Goal: Download file/media

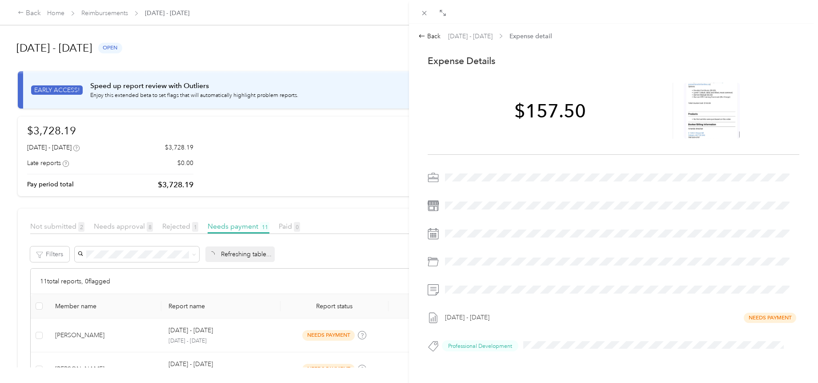
scroll to position [37, 0]
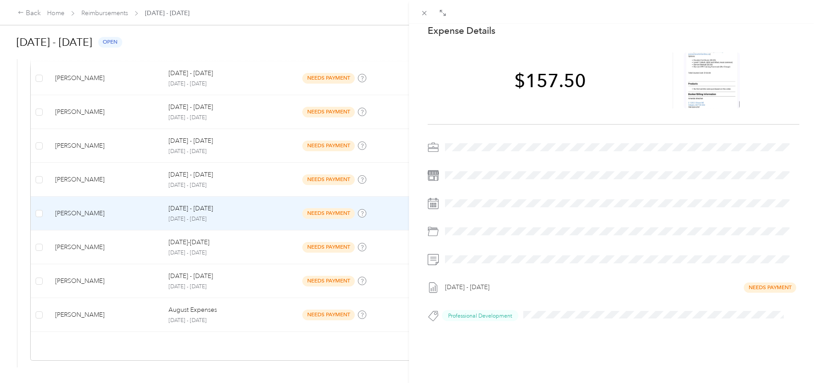
click at [32, 14] on div "Back [DATE] - [DATE] Expense detail This expense cannot be edited because it is…" at bounding box center [409, 191] width 818 height 383
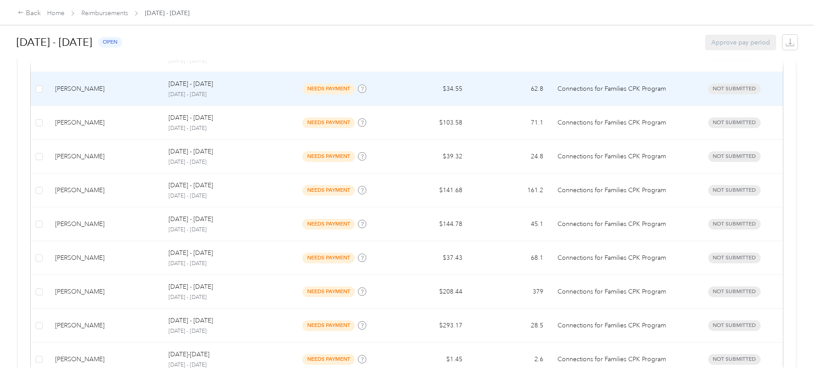
scroll to position [180, 0]
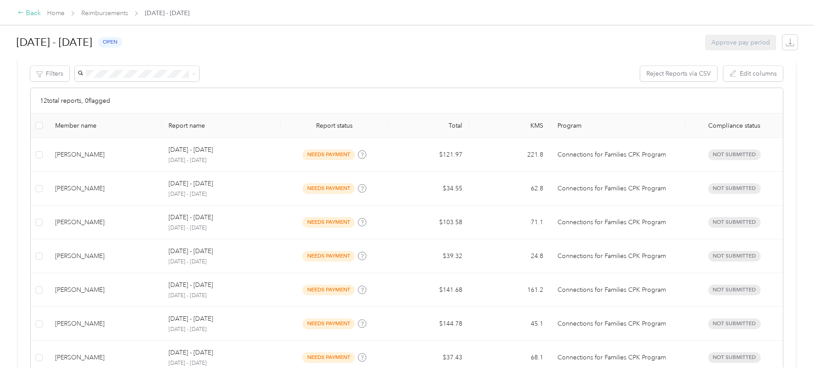
click at [33, 12] on div "Back" at bounding box center [29, 13] width 23 height 11
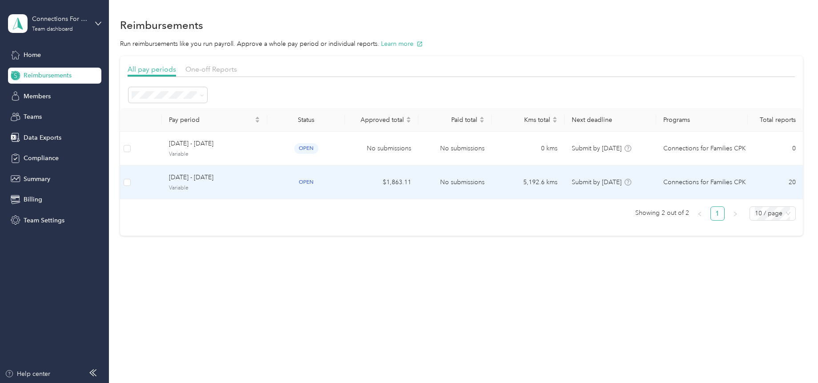
click at [218, 179] on span "[DATE] - [DATE]" at bounding box center [214, 177] width 91 height 10
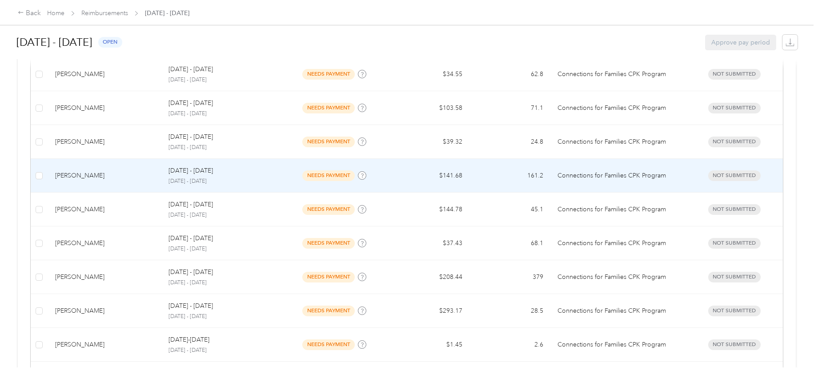
scroll to position [316, 0]
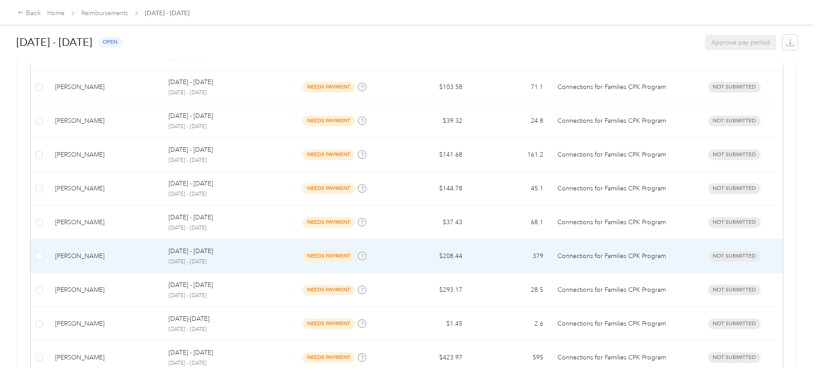
click at [107, 257] on div "[PERSON_NAME]" at bounding box center [104, 256] width 99 height 10
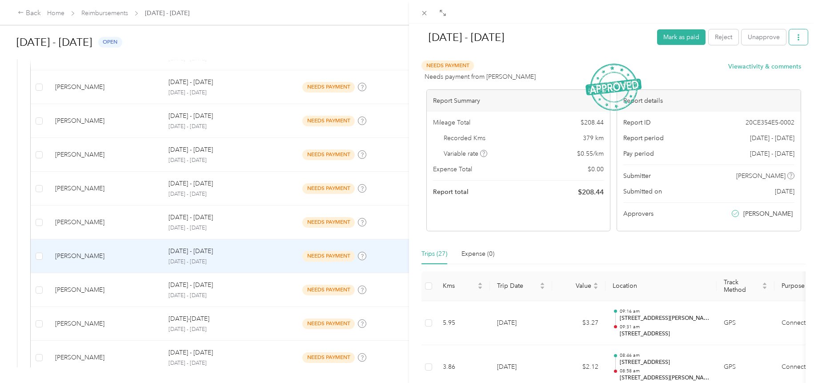
click at [795, 36] on icon "button" at bounding box center [798, 37] width 6 height 6
click at [763, 68] on span "Download" at bounding box center [766, 69] width 29 height 9
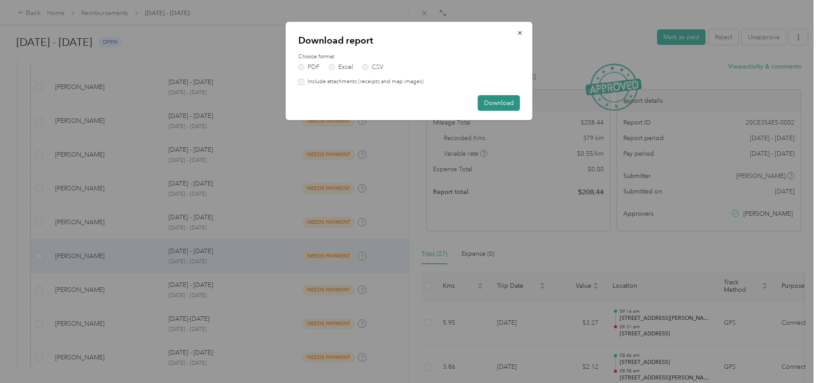
click at [495, 100] on button "Download" at bounding box center [499, 103] width 42 height 16
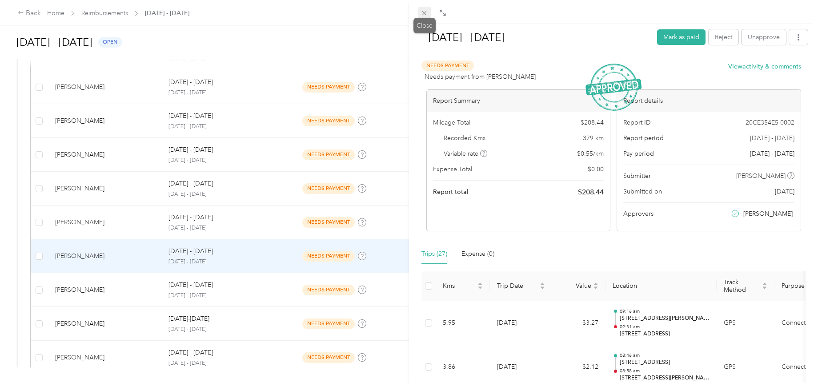
click at [425, 16] on icon at bounding box center [425, 13] width 8 height 8
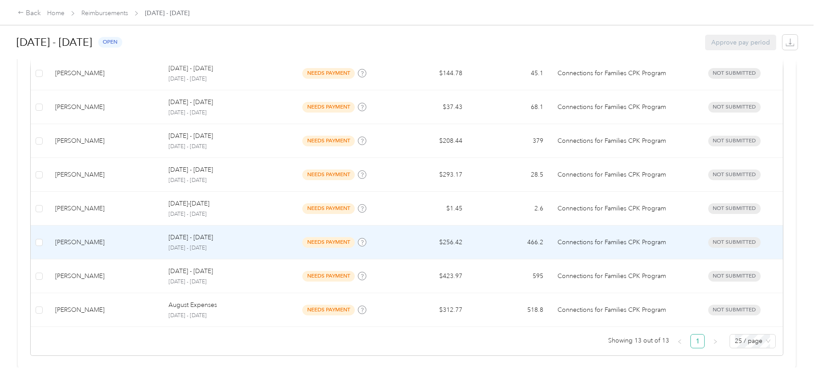
scroll to position [438, 0]
click at [421, 234] on td "$256.42" at bounding box center [429, 242] width 81 height 34
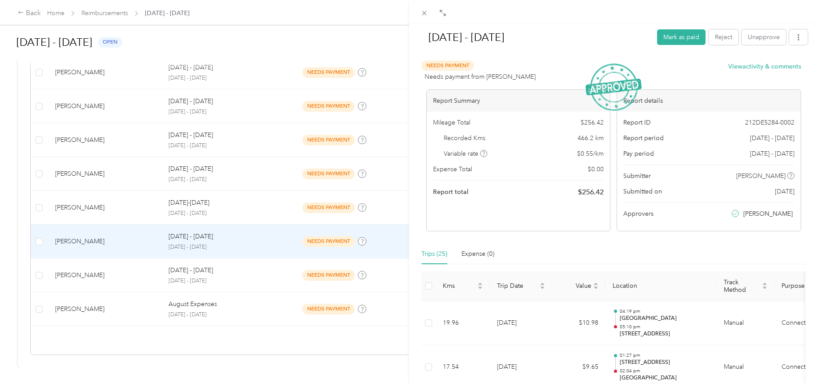
click at [791, 47] on div "[DATE] - [DATE] Mark as paid Reject Unapprove" at bounding box center [613, 39] width 389 height 26
click at [795, 40] on icon "button" at bounding box center [798, 37] width 6 height 6
click at [758, 70] on span "Download" at bounding box center [766, 69] width 29 height 9
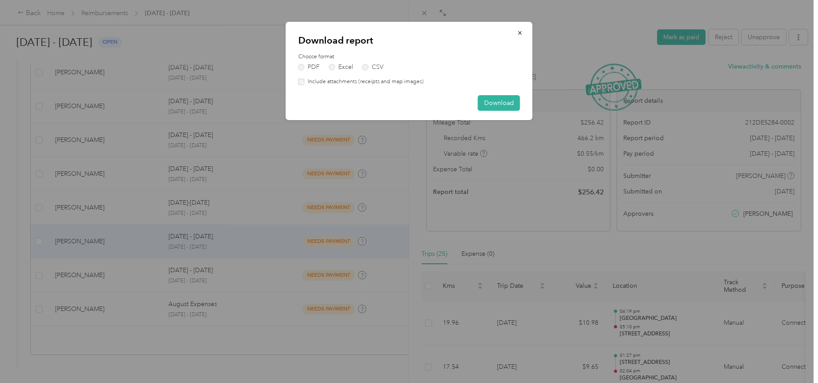
click at [315, 81] on label "Include attachments (receipts and map images)" at bounding box center [364, 82] width 119 height 8
click at [503, 104] on button "Download" at bounding box center [499, 103] width 42 height 16
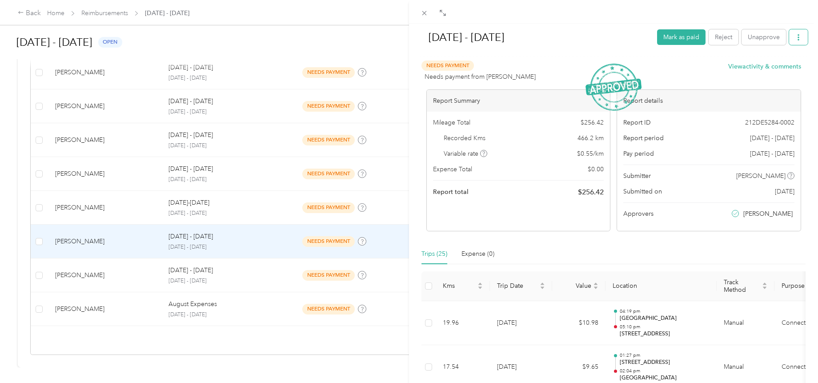
click at [795, 35] on icon "button" at bounding box center [798, 37] width 6 height 6
click at [774, 69] on span "Download" at bounding box center [766, 69] width 29 height 9
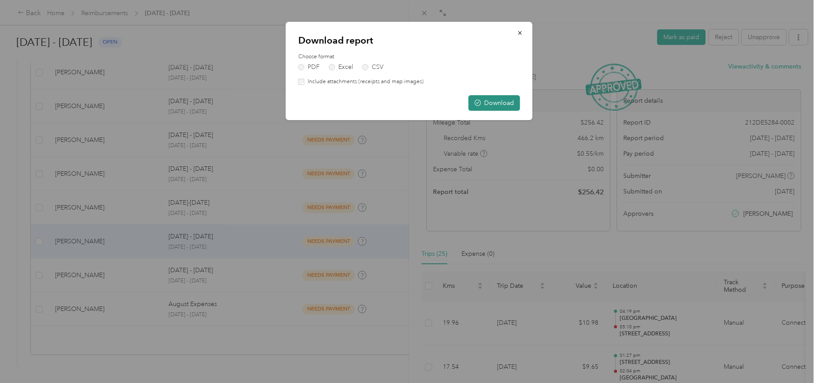
click at [492, 106] on button "Download" at bounding box center [495, 103] width 52 height 16
